Goal: Task Accomplishment & Management: Complete application form

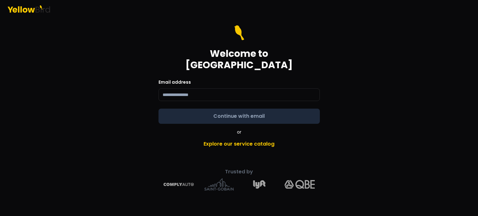
click at [205, 90] on input at bounding box center [239, 94] width 161 height 13
type input "**********"
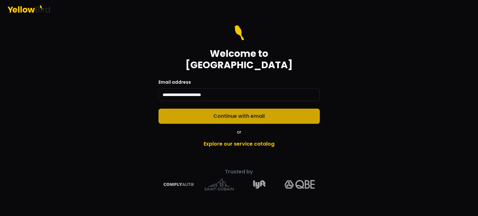
click at [234, 110] on button "Continue with email" at bounding box center [239, 115] width 161 height 15
